Goal: Task Accomplishment & Management: Use online tool/utility

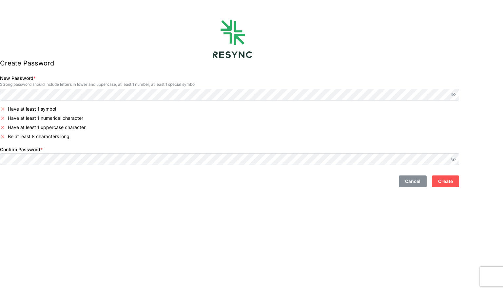
click at [421, 185] on span "Cancel" at bounding box center [412, 181] width 15 height 11
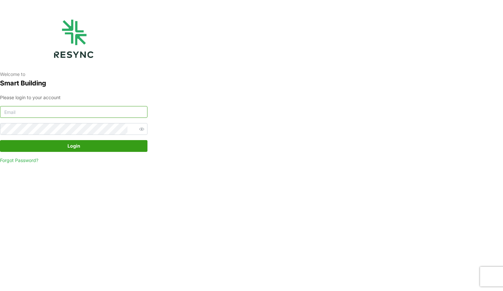
type input "[PERSON_NAME][EMAIL_ADDRESS][DOMAIN_NAME]"
click at [62, 147] on span "Login" at bounding box center [73, 146] width 135 height 11
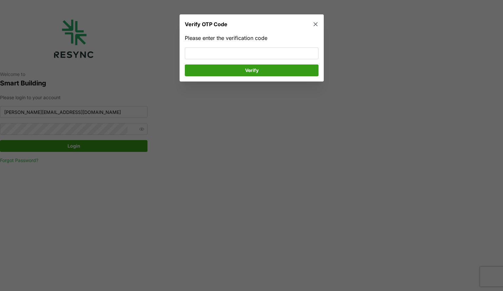
click at [316, 24] on icon "button" at bounding box center [315, 24] width 7 height 7
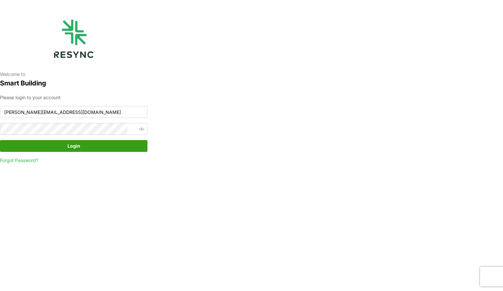
click at [61, 146] on span "Login" at bounding box center [73, 146] width 135 height 11
